Goal: Transaction & Acquisition: Purchase product/service

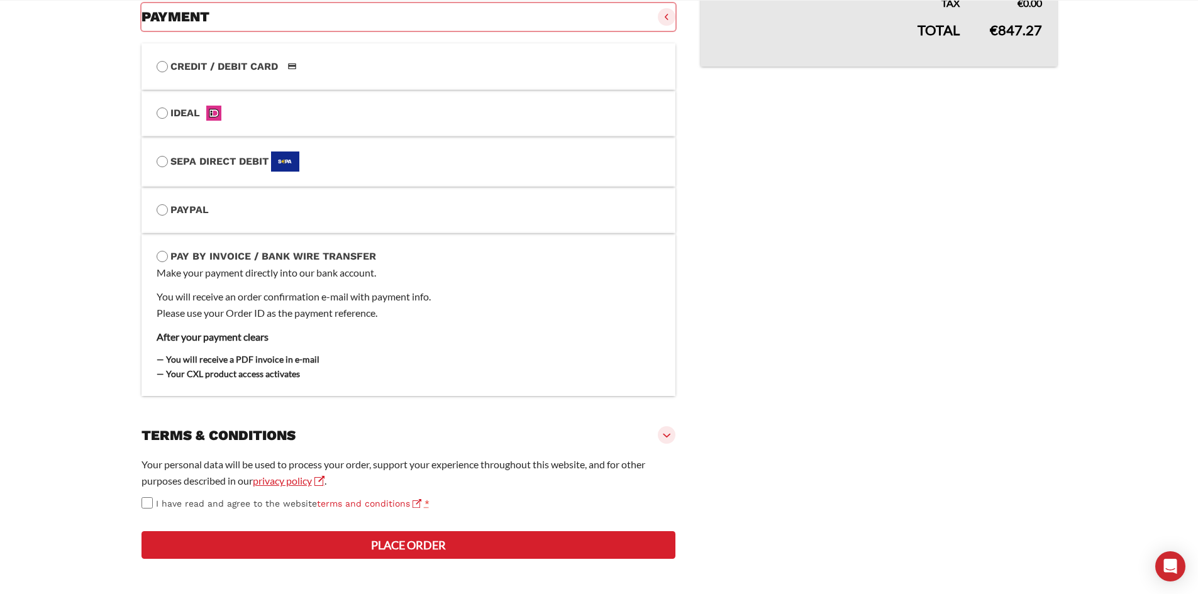
scroll to position [494, 0]
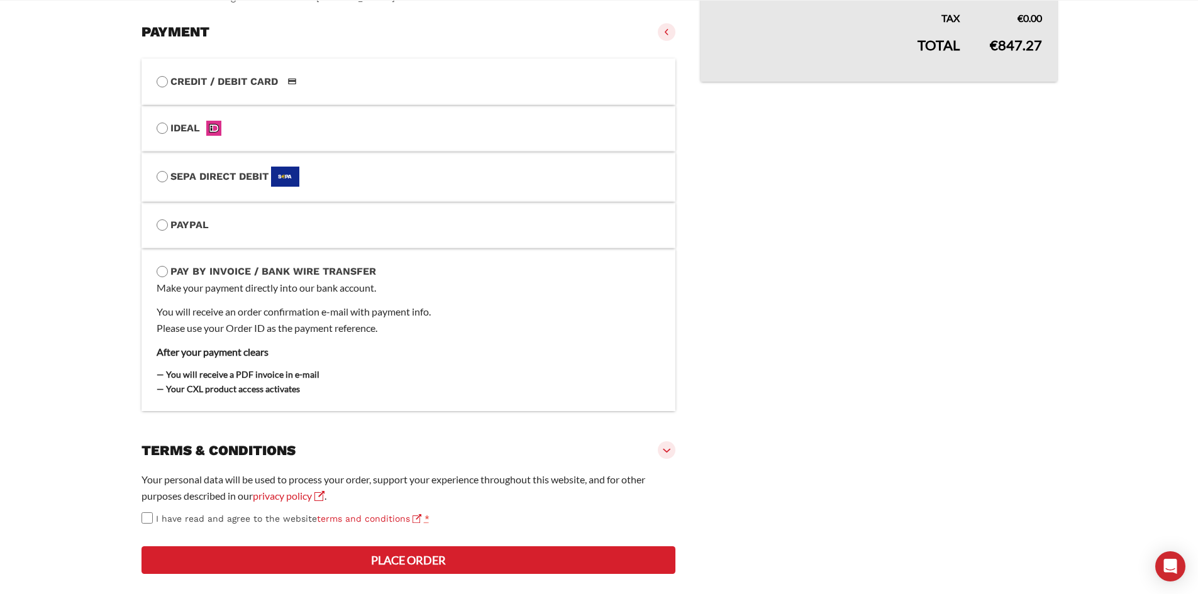
click at [133, 258] on slot "Page Secure Checkout 128-BIT ENCRYPTION, VERIFIED BY COMODO / CLOUDFLARE Discou…" at bounding box center [599, 113] width 966 height 993
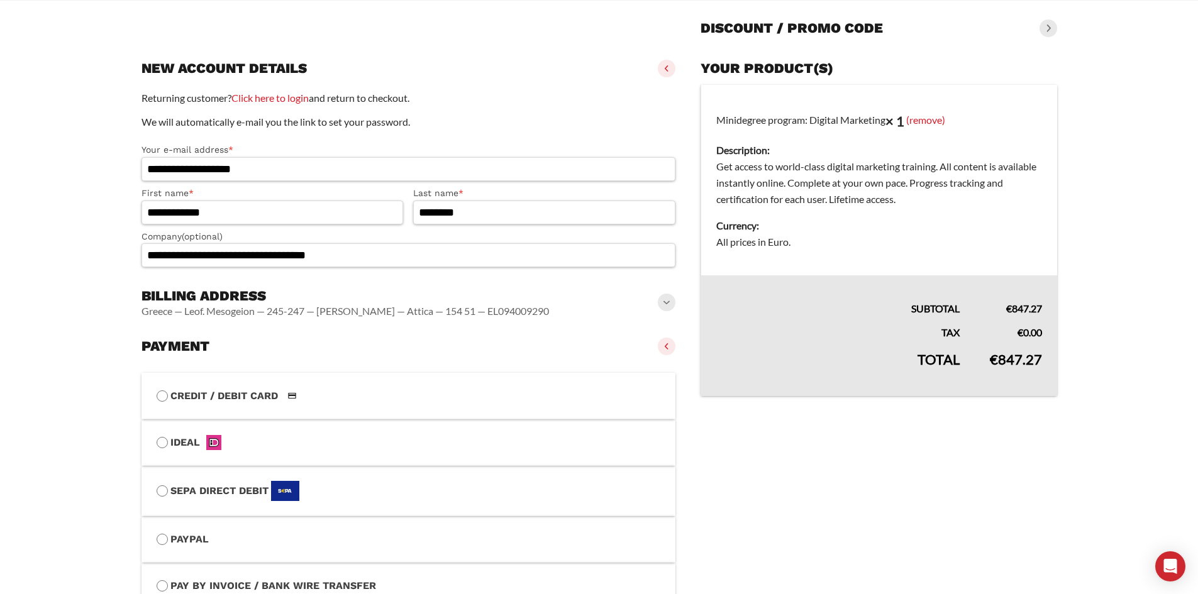
scroll to position [0, 0]
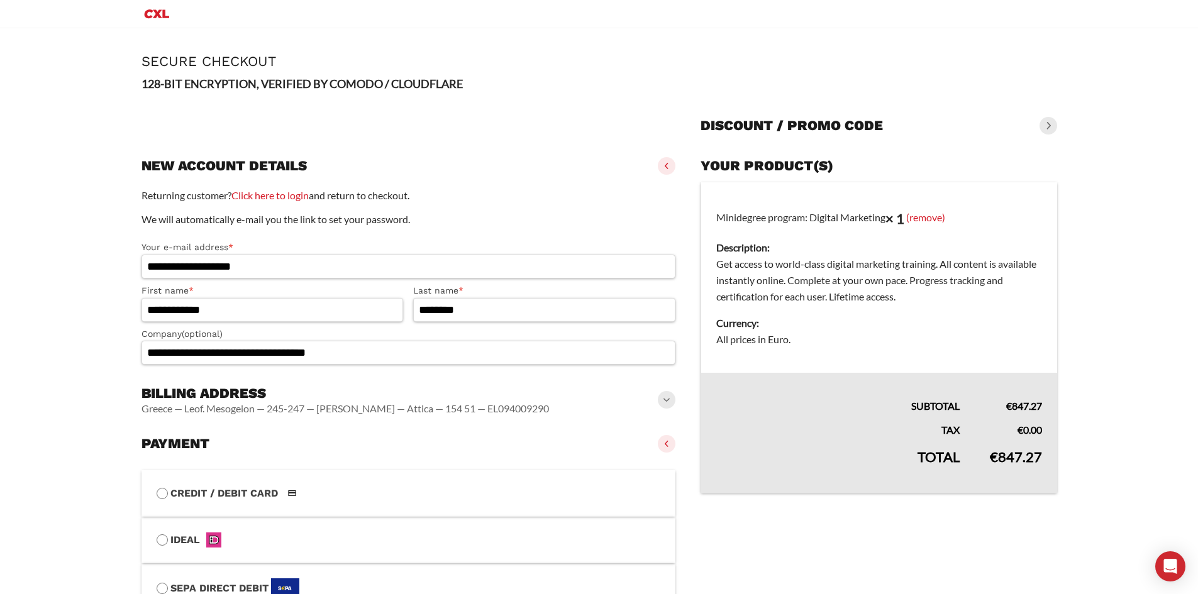
click at [754, 268] on dd "Get access to world-class digital marketing training. All content is available …" at bounding box center [878, 280] width 325 height 49
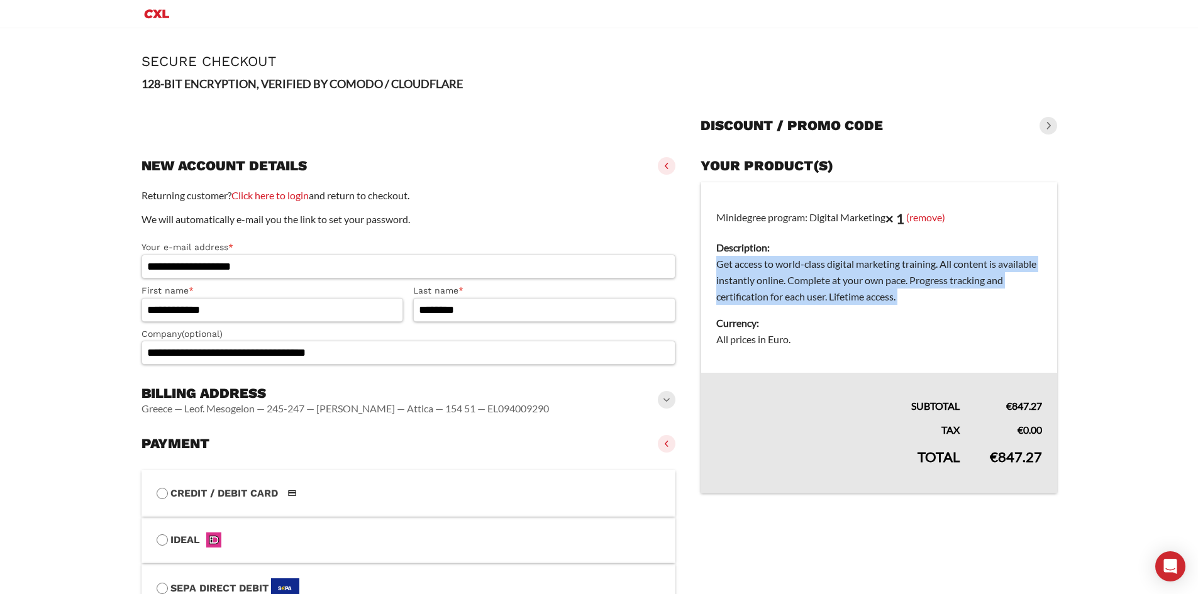
click at [754, 268] on dd "Get access to world-class digital marketing training. All content is available …" at bounding box center [878, 280] width 325 height 49
click at [774, 278] on dd "Get access to world-class digital marketing training. All content is available …" at bounding box center [878, 280] width 325 height 49
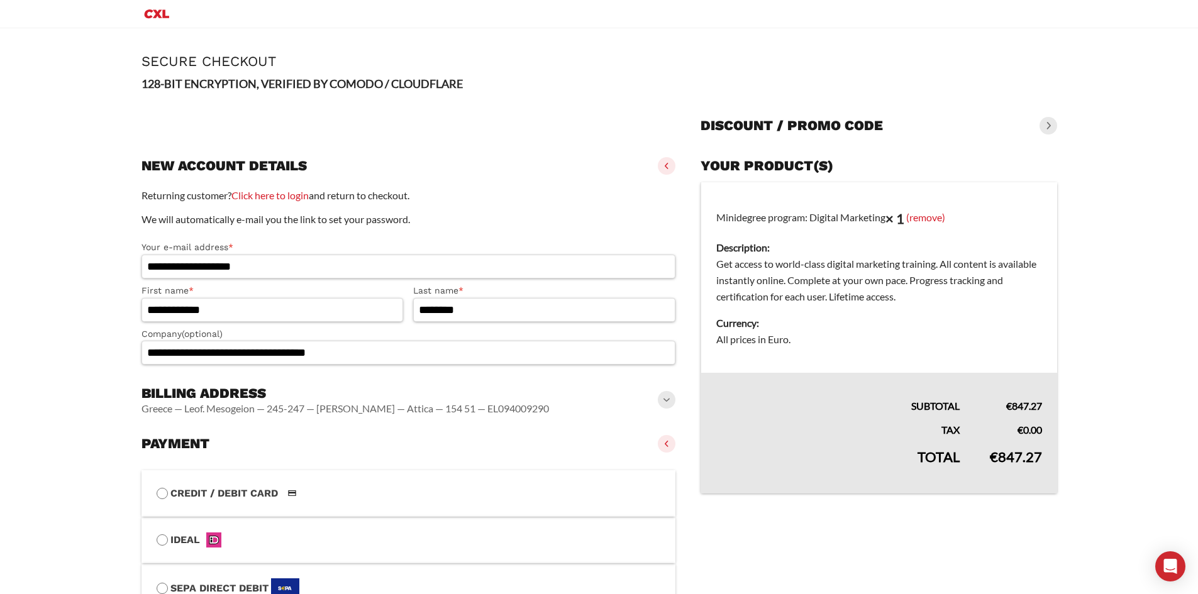
click at [893, 295] on dd "Get access to world-class digital marketing training. All content is available …" at bounding box center [878, 280] width 325 height 49
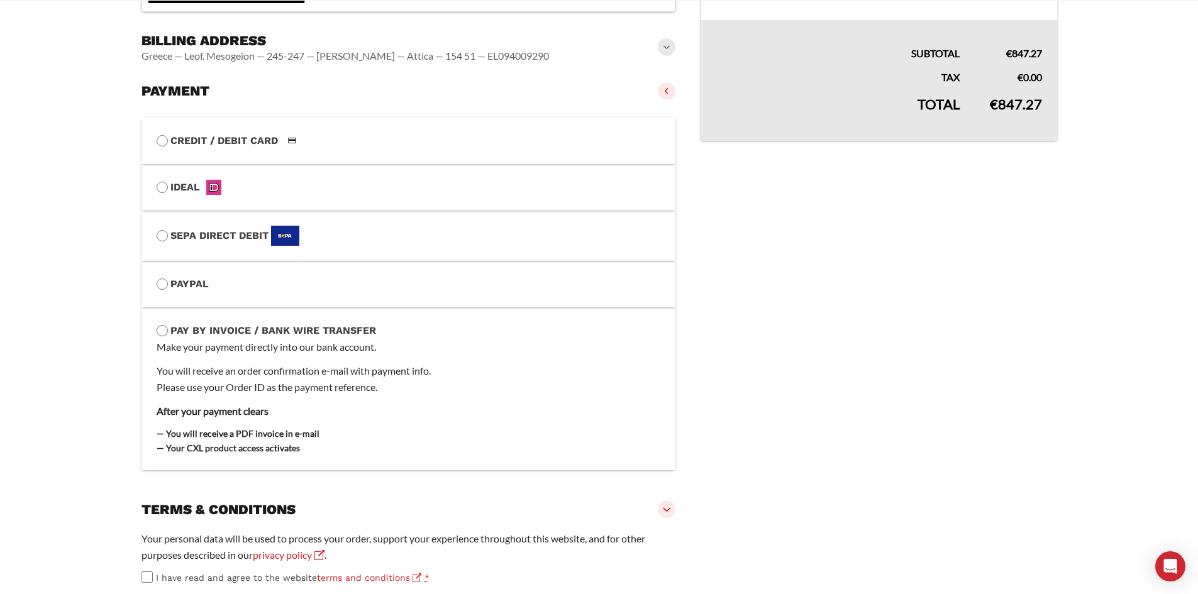
scroll to position [494, 0]
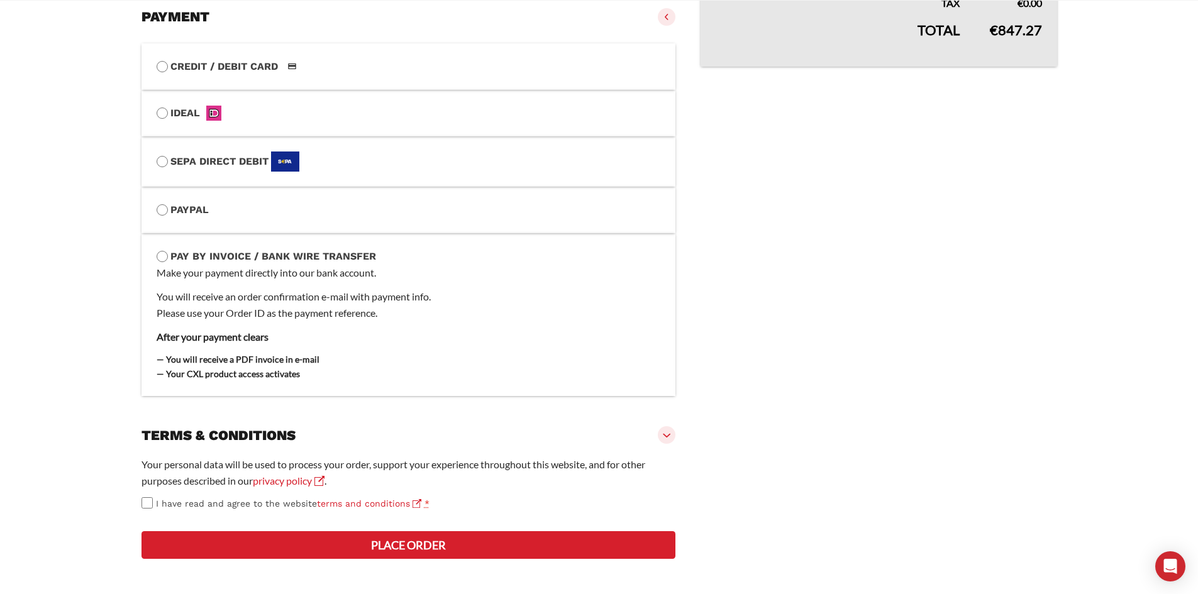
click at [118, 289] on slot "Page Secure Checkout 128-BIT ENCRYPTION, VERIFIED BY COMODO / CLOUDFLARE Discou…" at bounding box center [599, 97] width 966 height 993
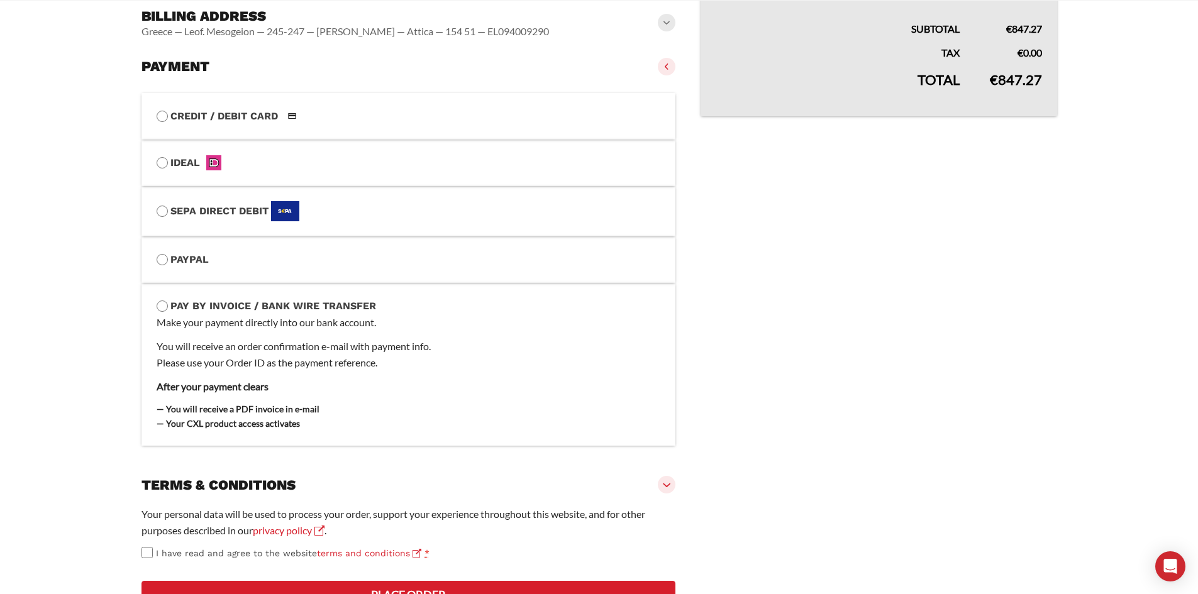
scroll to position [243, 0]
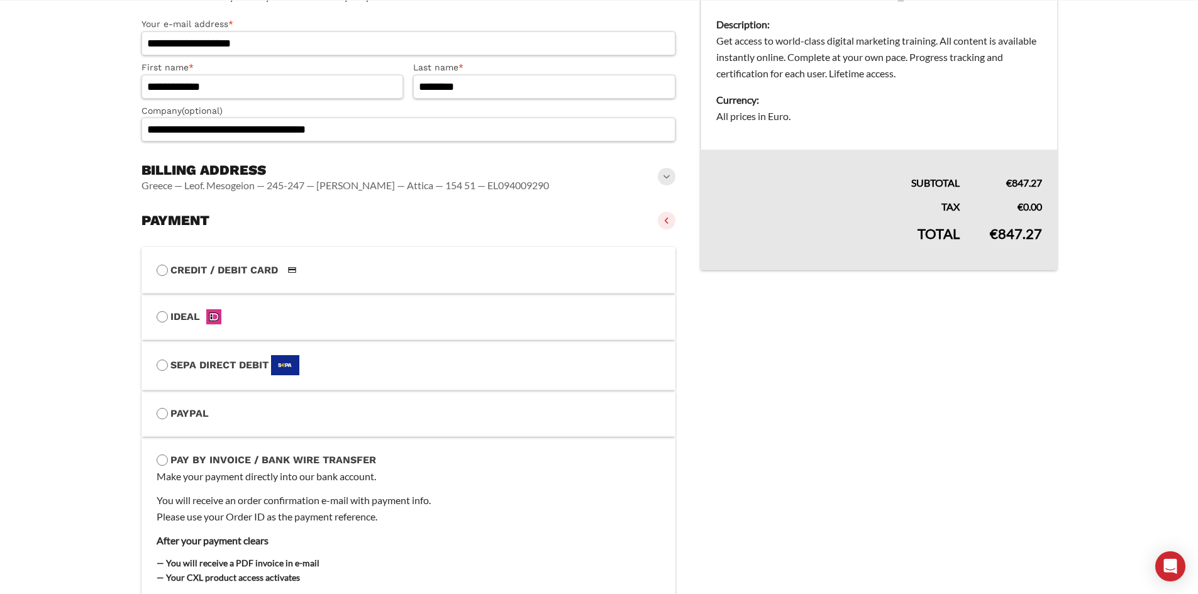
click at [666, 169] on div "Billing address [GEOGRAPHIC_DATA] — Leof. Mesogeion — 245-247 — [PERSON_NAME] —…" at bounding box center [408, 177] width 534 height 40
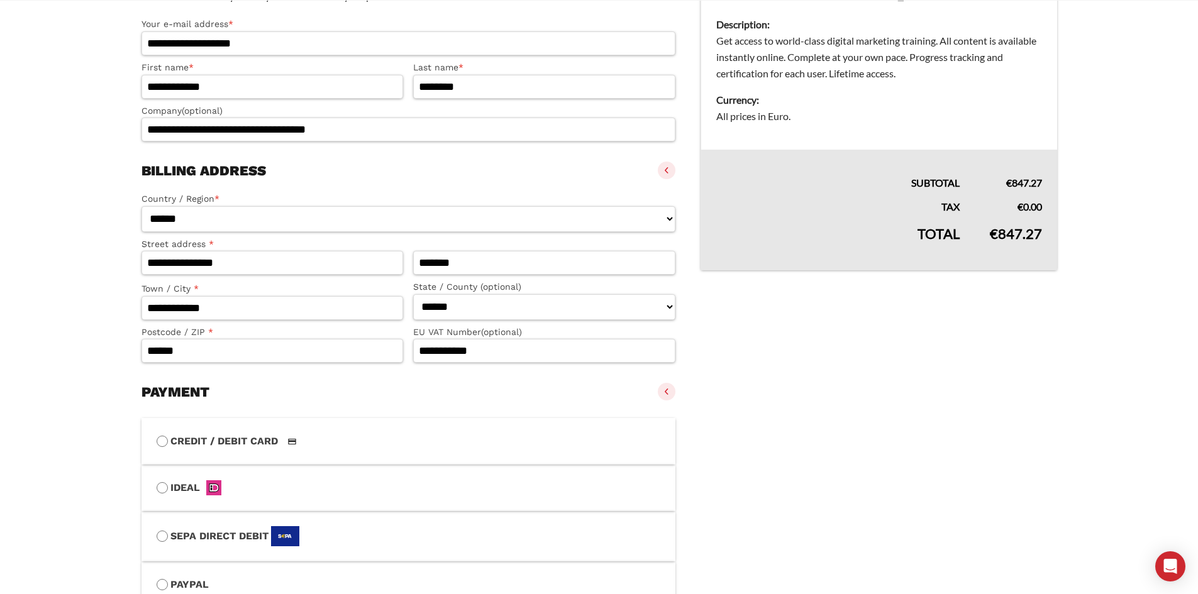
click at [823, 400] on vaadin-details "Your product(s) Minidegree program: Digital Marketing × 1 (remove) Description:…" at bounding box center [878, 435] width 356 height 1013
click at [787, 355] on vaadin-details "Your product(s) Minidegree program: Digital Marketing × 1 (remove) Description:…" at bounding box center [878, 435] width 356 height 1013
click at [461, 356] on input "**********" at bounding box center [544, 351] width 262 height 24
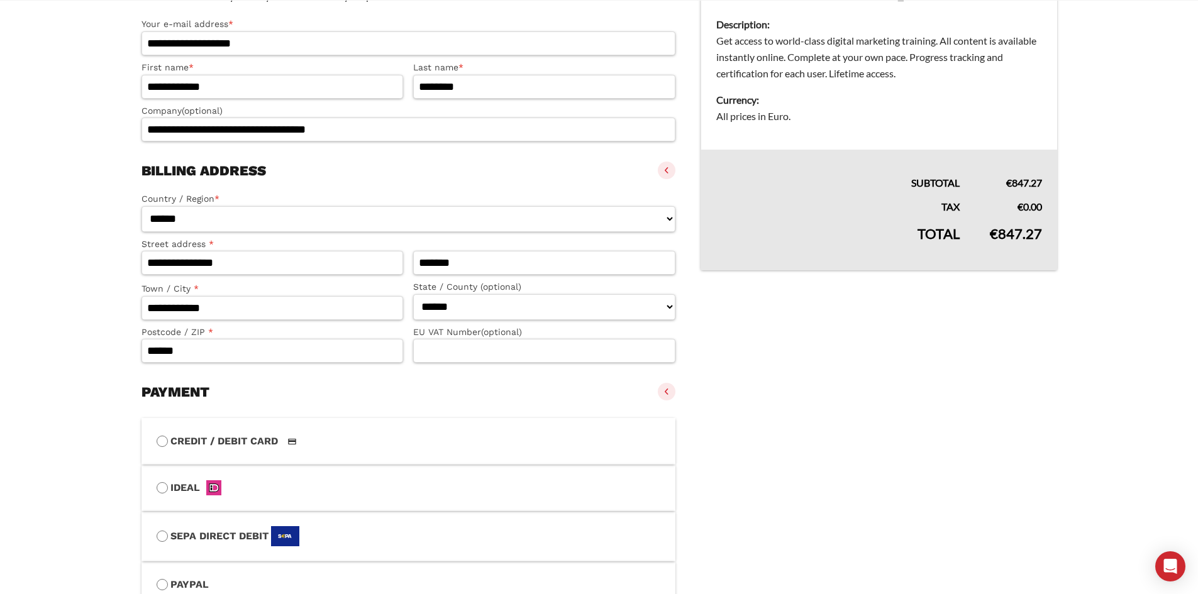
click at [829, 361] on vaadin-details "Your product(s) Minidegree program: Digital Marketing × 1 (remove) Description:…" at bounding box center [878, 435] width 356 height 1013
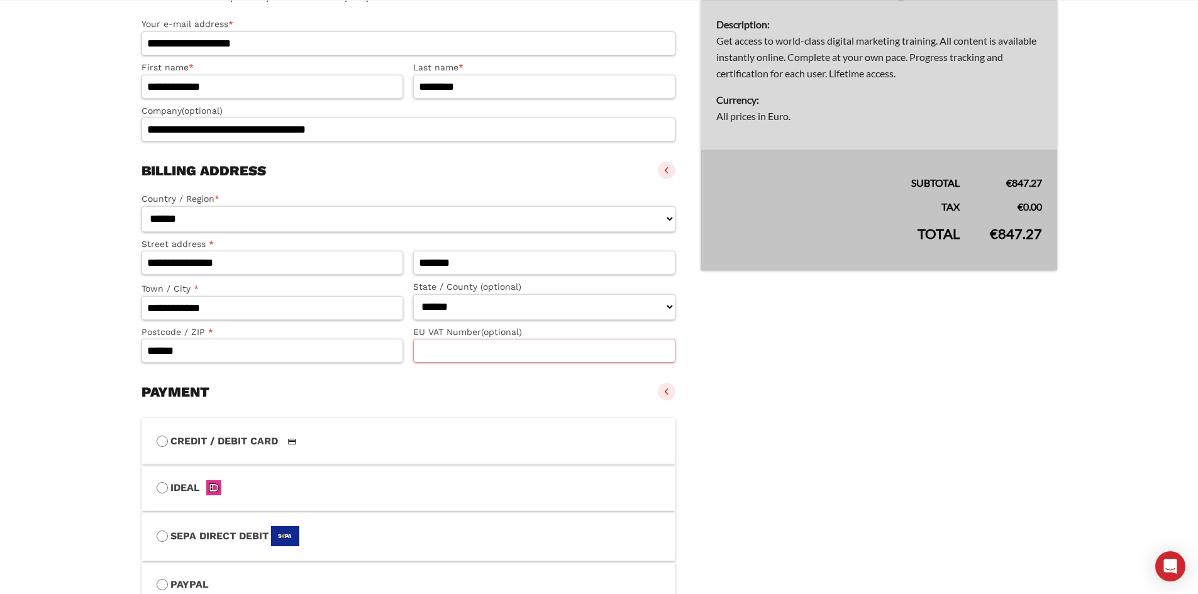
click at [572, 355] on input "EU VAT Number (optional)" at bounding box center [544, 351] width 262 height 24
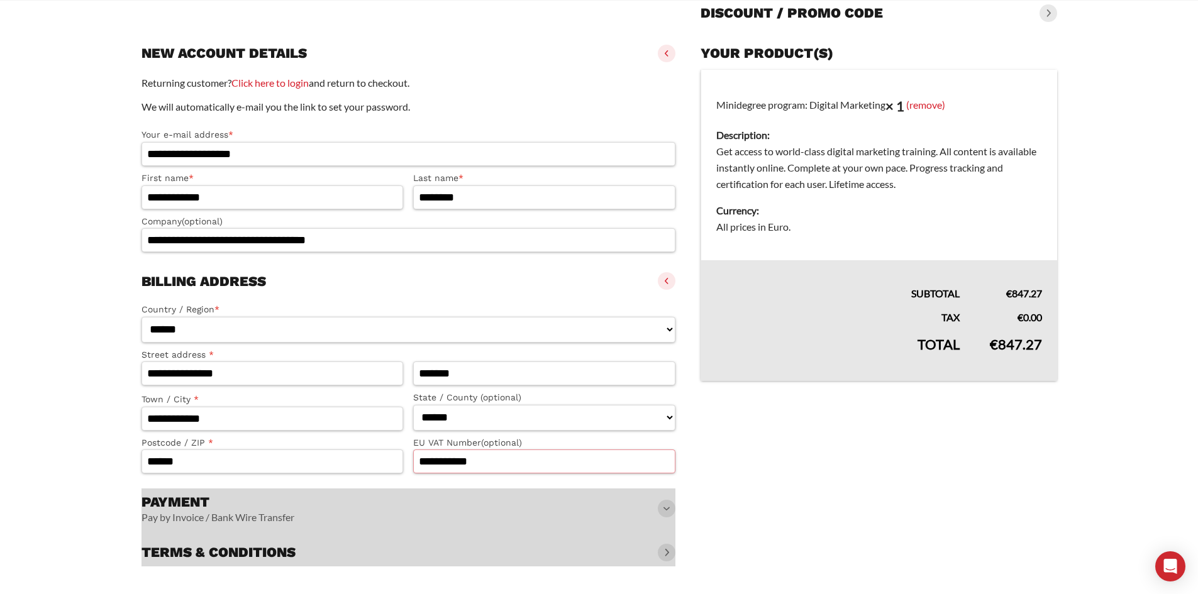
type input "**********"
click at [796, 376] on table "Minidegree program: Digital Marketing × 1 (remove) Description: Get access to w…" at bounding box center [878, 226] width 356 height 312
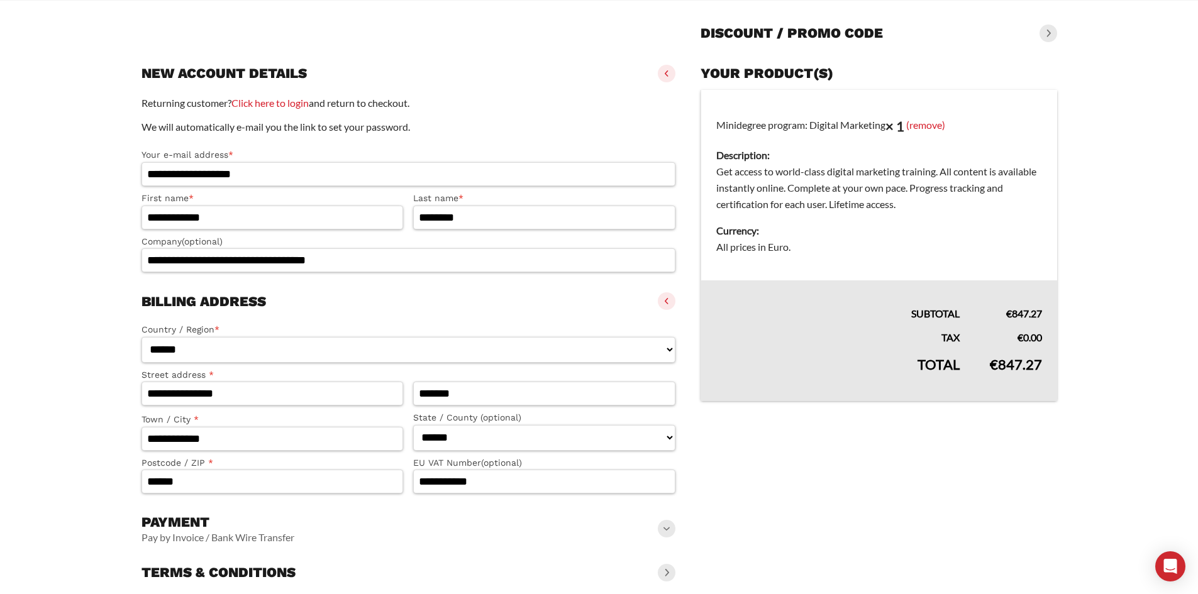
scroll to position [0, 0]
